Goal: Information Seeking & Learning: Learn about a topic

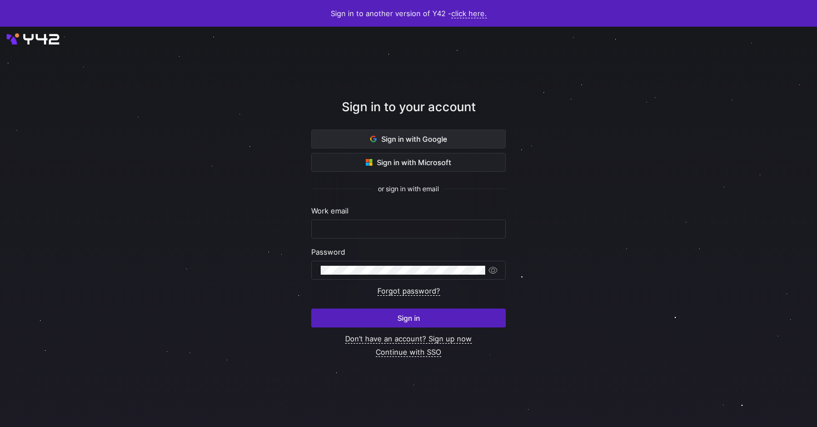
click at [475, 138] on span at bounding box center [408, 139] width 193 height 18
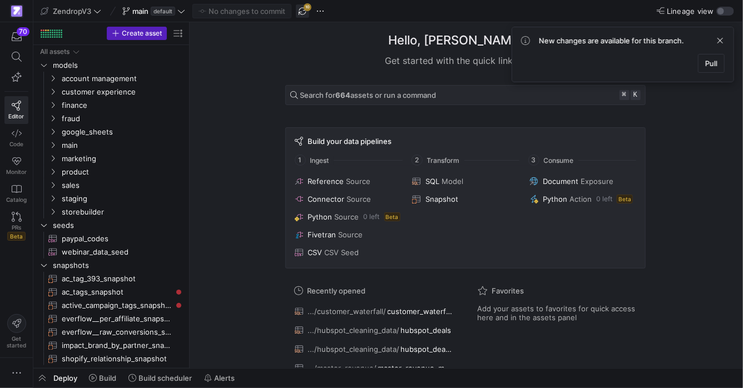
click at [299, 10] on span "button" at bounding box center [302, 10] width 13 height 13
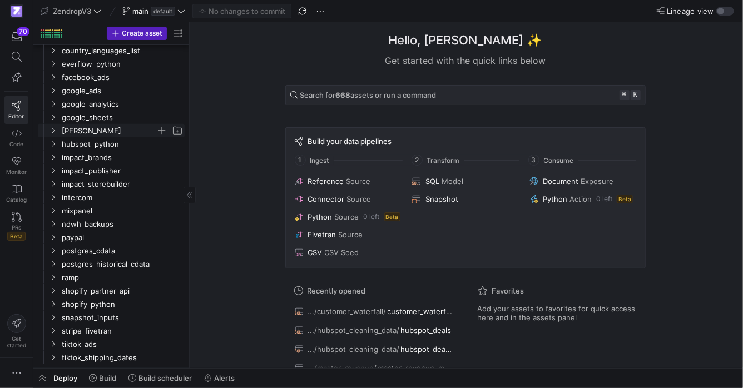
click at [54, 132] on icon "Press SPACE to select this row." at bounding box center [53, 130] width 8 height 7
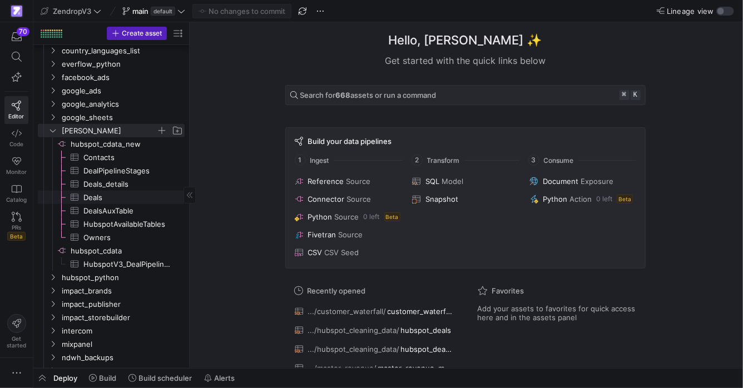
click at [105, 197] on span "Deals​​​​​​​​​" at bounding box center [127, 197] width 88 height 13
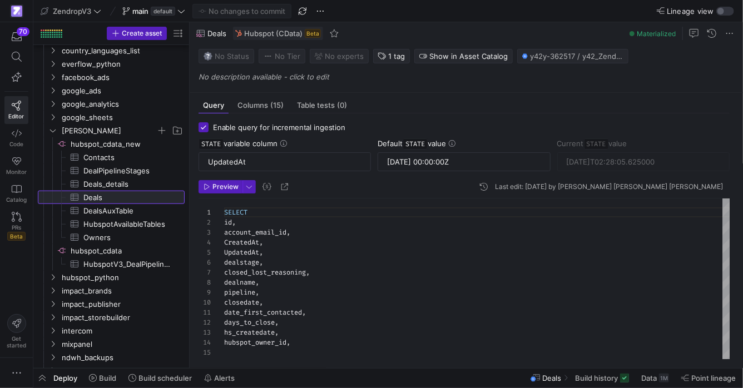
scroll to position [38, 0]
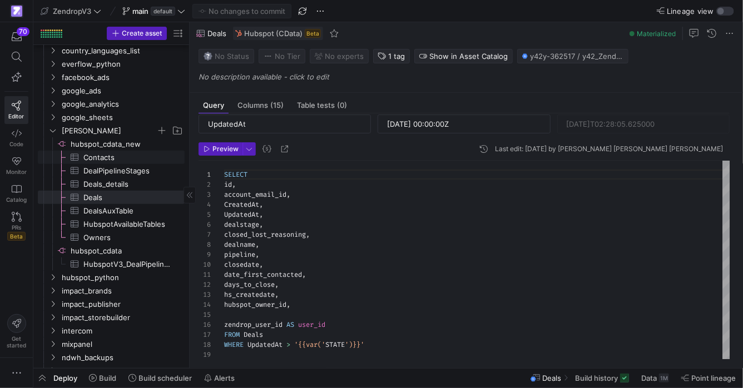
click at [101, 161] on span "Contacts​​​​​​​​​" at bounding box center [127, 157] width 88 height 13
type input "2025-01-01 00:00:00Z"
type input "2025-06-16T04:51:56.409000"
type textarea "SELECT id, email, whatsapp_first_contact_date, hs_email_first_send_date, hs_ema…"
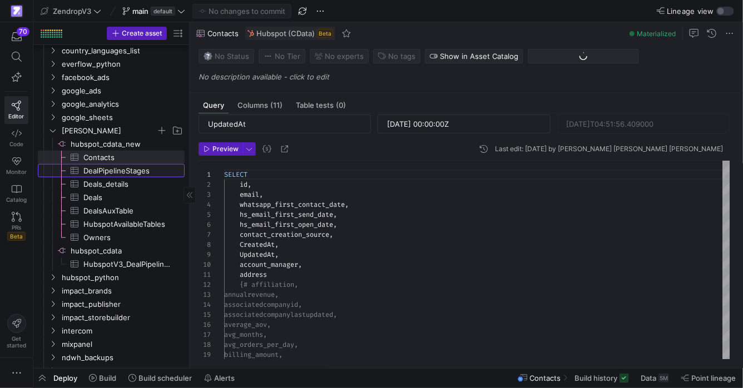
click at [108, 168] on span "DealPipelineStages​​​​​​​​​" at bounding box center [127, 171] width 88 height 13
type input "2023-01-01 00:00:00Z"
type input "2025-06-03T12:25:10.568000"
type textarea "SELECT id, pipelineId, label, pipelineLabel, isClosed, Probability, CreatedAt, …"
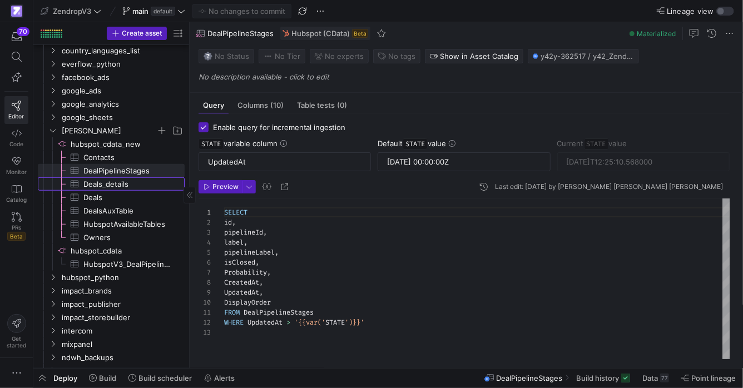
click at [110, 181] on span "Deals_details​​​​​​​​​" at bounding box center [127, 184] width 88 height 13
type input "2025-09-08T02:28:05.625000"
type textarea "SELECT id, account_email_id, zendrop_user_id AS user_id, dealname, deal_tier_, …"
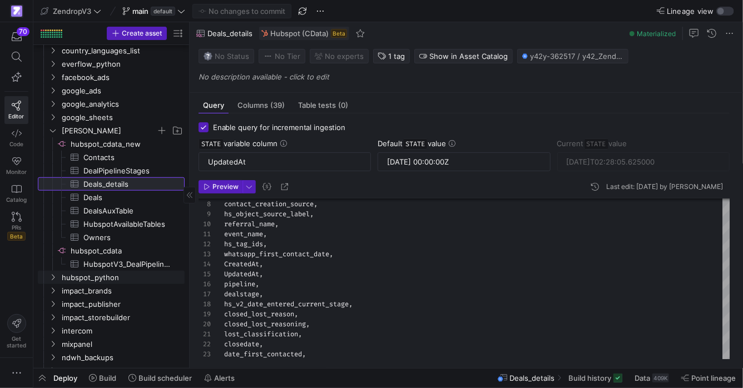
scroll to position [401, 0]
click at [49, 130] on icon "Press SPACE to select this row." at bounding box center [53, 131] width 8 height 7
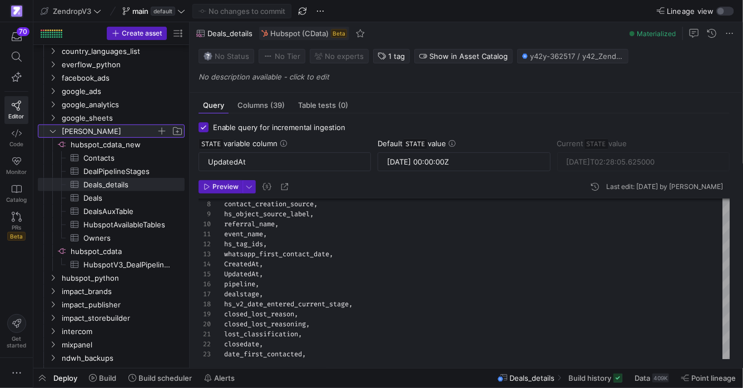
scroll to position [397, 0]
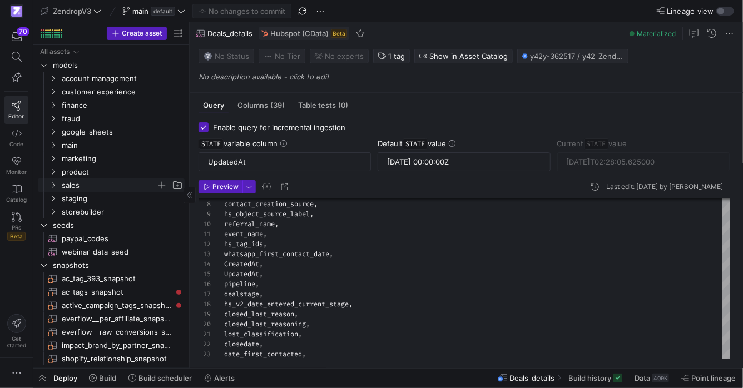
click at [54, 188] on icon "Press SPACE to select this row." at bounding box center [53, 185] width 8 height 7
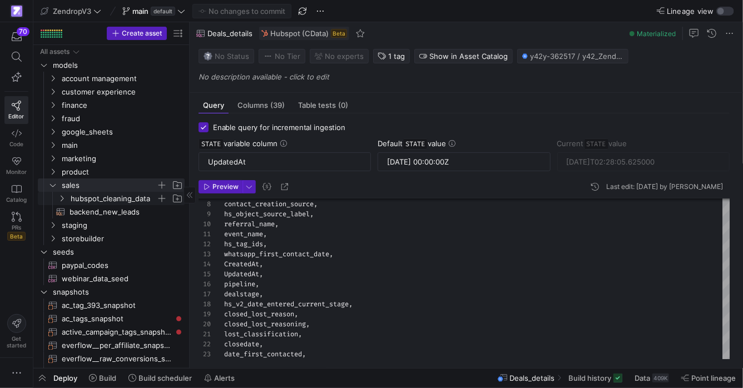
click at [65, 199] on icon "Press SPACE to select this row." at bounding box center [62, 198] width 8 height 7
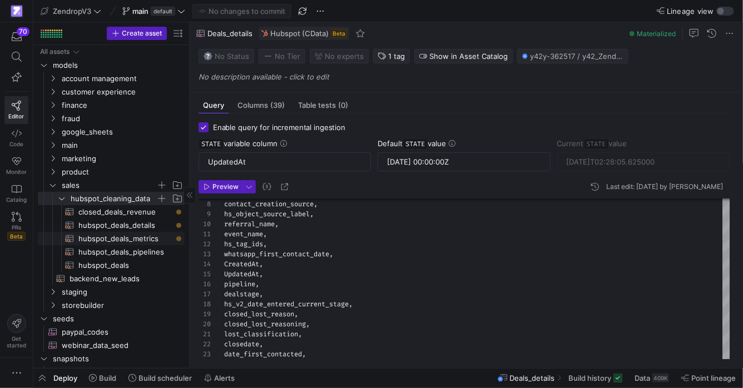
click at [112, 238] on span "hubspot_deals_metrics​​​​​​​​​​" at bounding box center [124, 238] width 93 height 13
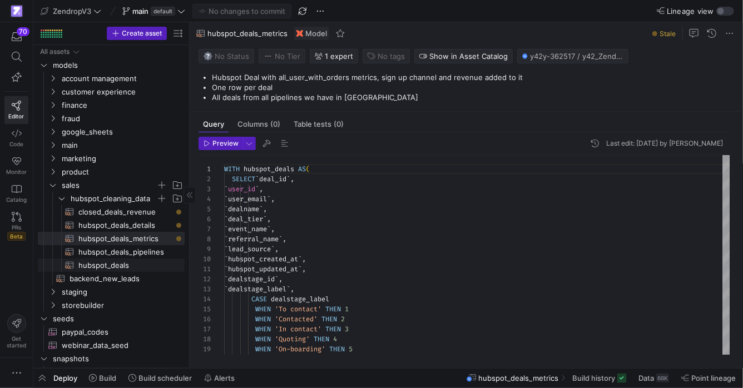
click at [145, 265] on span "hubspot_deals​​​​​​​​​​" at bounding box center [124, 265] width 93 height 13
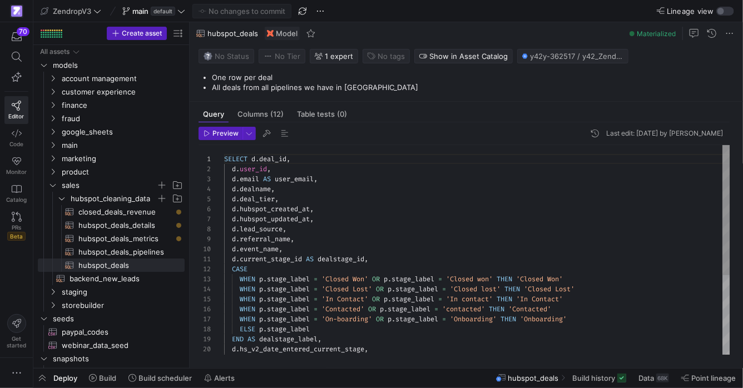
click at [310, 236] on div "d . referral_name ," at bounding box center [477, 239] width 506 height 10
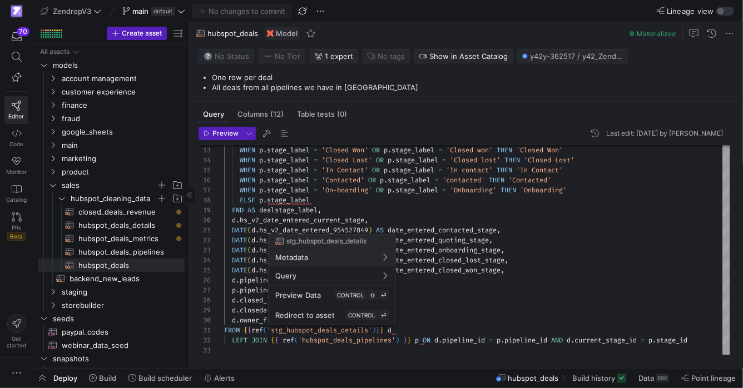
click at [140, 222] on div at bounding box center [371, 194] width 743 height 388
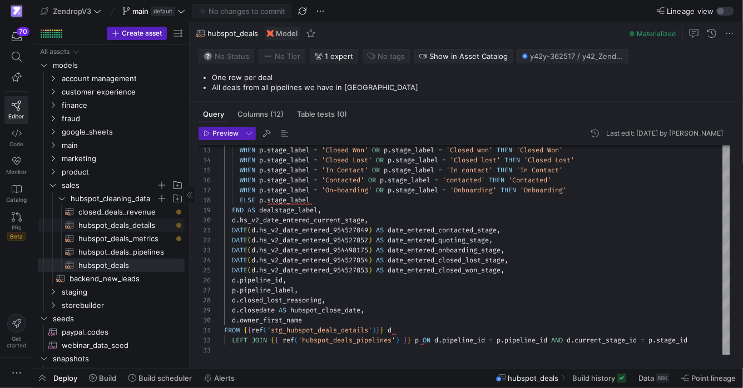
click at [139, 228] on span "hubspot_deals_details​​​​​​​​​​" at bounding box center [124, 225] width 93 height 13
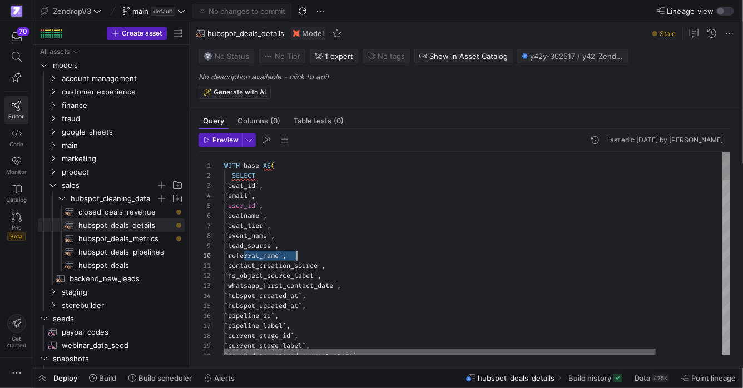
click at [229, 349] on div at bounding box center [439, 352] width 431 height 7
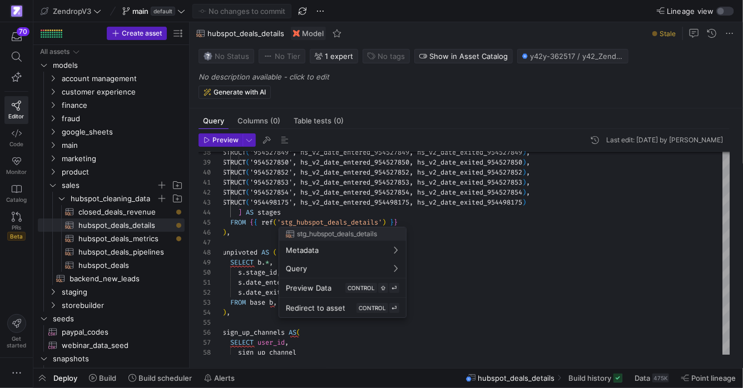
click at [338, 224] on div at bounding box center [371, 194] width 743 height 388
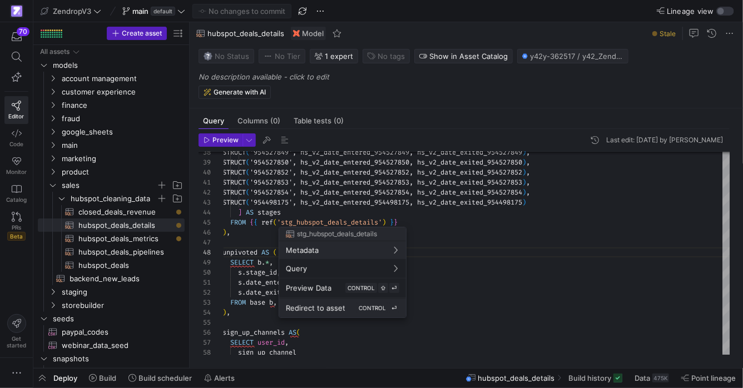
click at [325, 306] on span "Redirect to asset" at bounding box center [315, 308] width 59 height 9
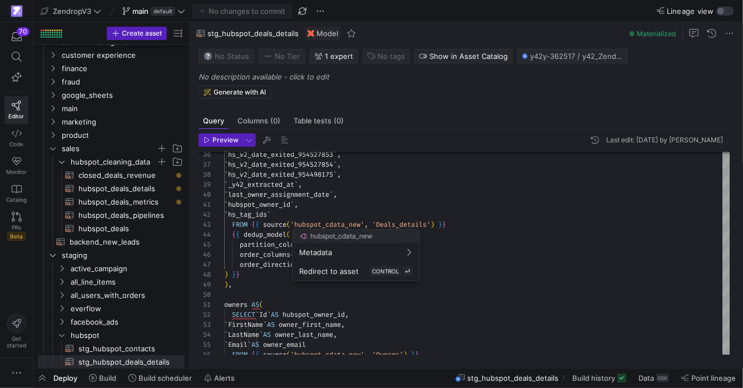
click at [331, 226] on div at bounding box center [371, 194] width 743 height 388
type textarea "`hubspot_owner_id`, `hs_tag_ids` FROM {{ source('hubspot_cdata_new', 'Deals_det…"
drag, startPoint x: 391, startPoint y: 259, endPoint x: 377, endPoint y: 250, distance: 16.8
click at [390, 260] on div "order_direction = 'desc'" at bounding box center [477, 265] width 506 height 10
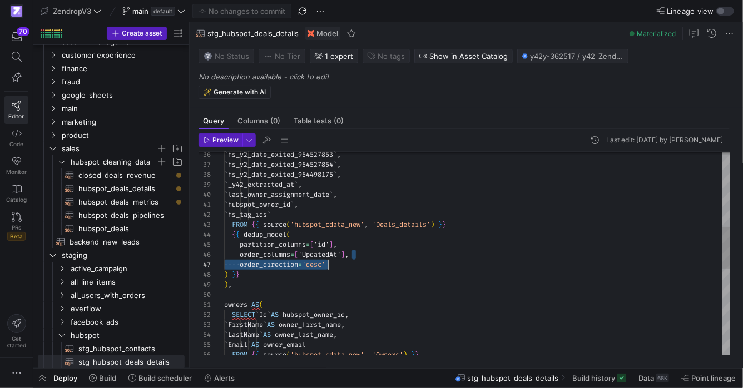
scroll to position [50, 103]
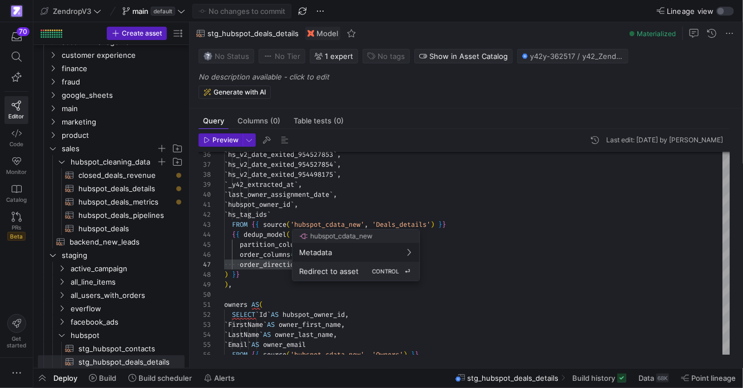
click at [340, 273] on span "Redirect to asset" at bounding box center [328, 271] width 59 height 9
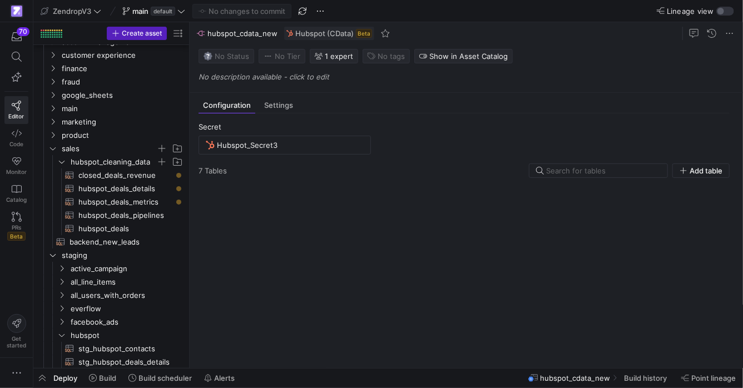
scroll to position [544, 0]
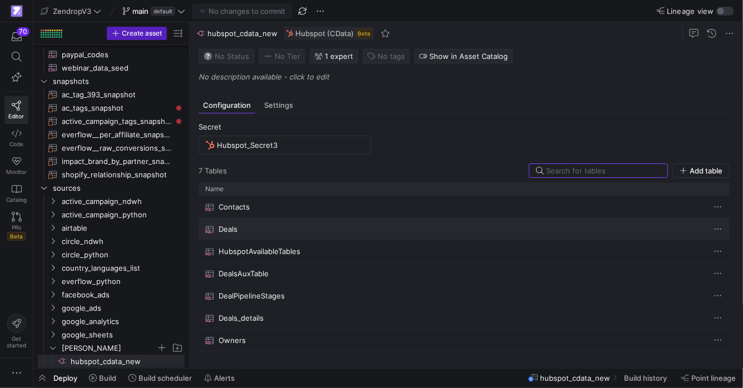
click at [276, 224] on div "Deals" at bounding box center [453, 230] width 496 height 22
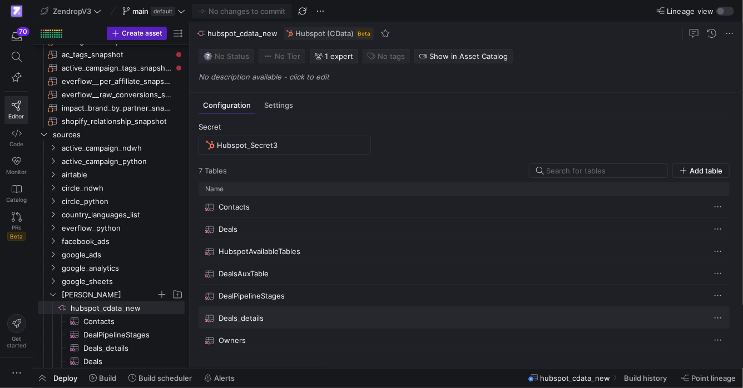
click at [294, 315] on div "Deals_details" at bounding box center [453, 318] width 496 height 22
